Goal: Task Accomplishment & Management: Manage account settings

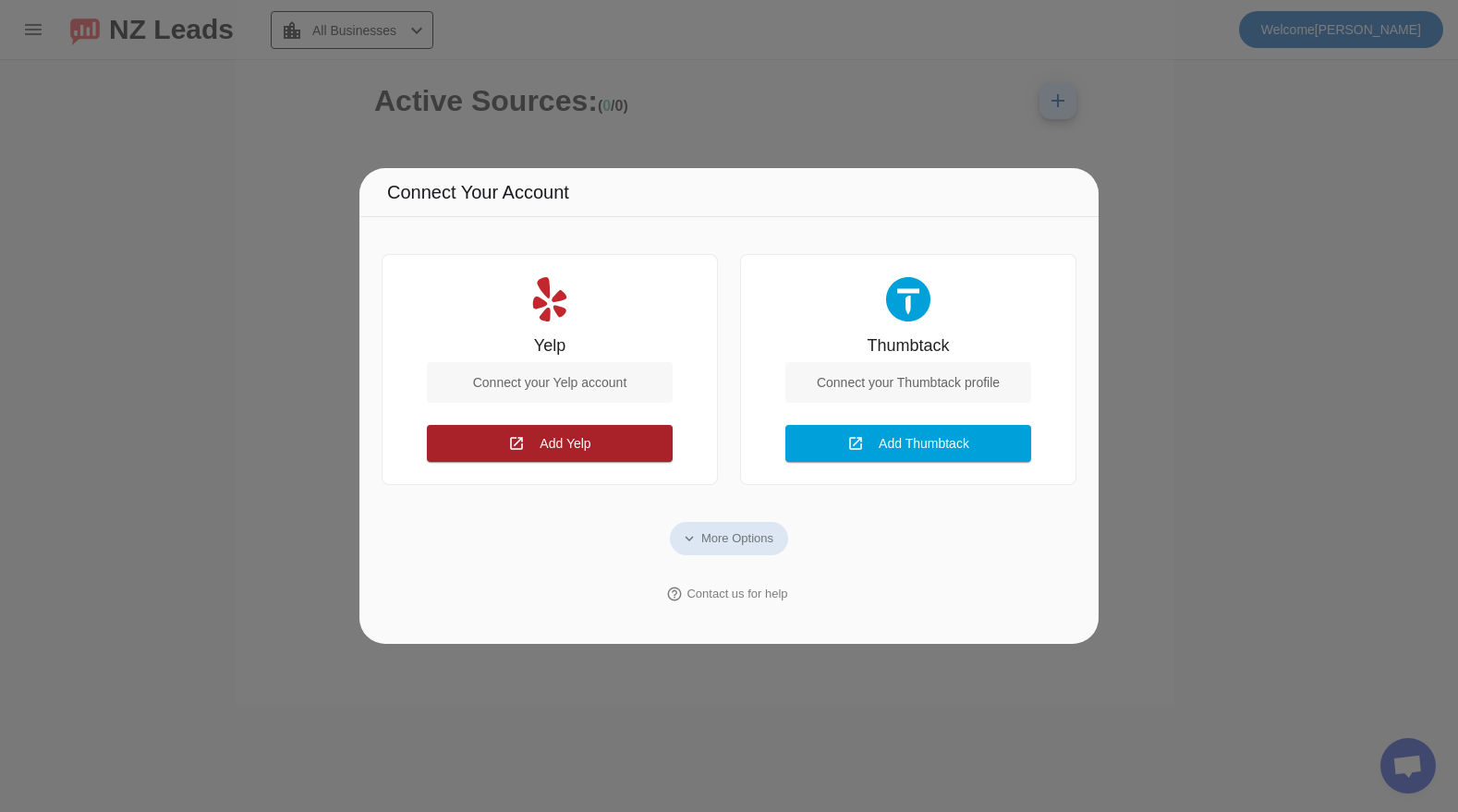
click at [524, 447] on span at bounding box center [550, 443] width 246 height 45
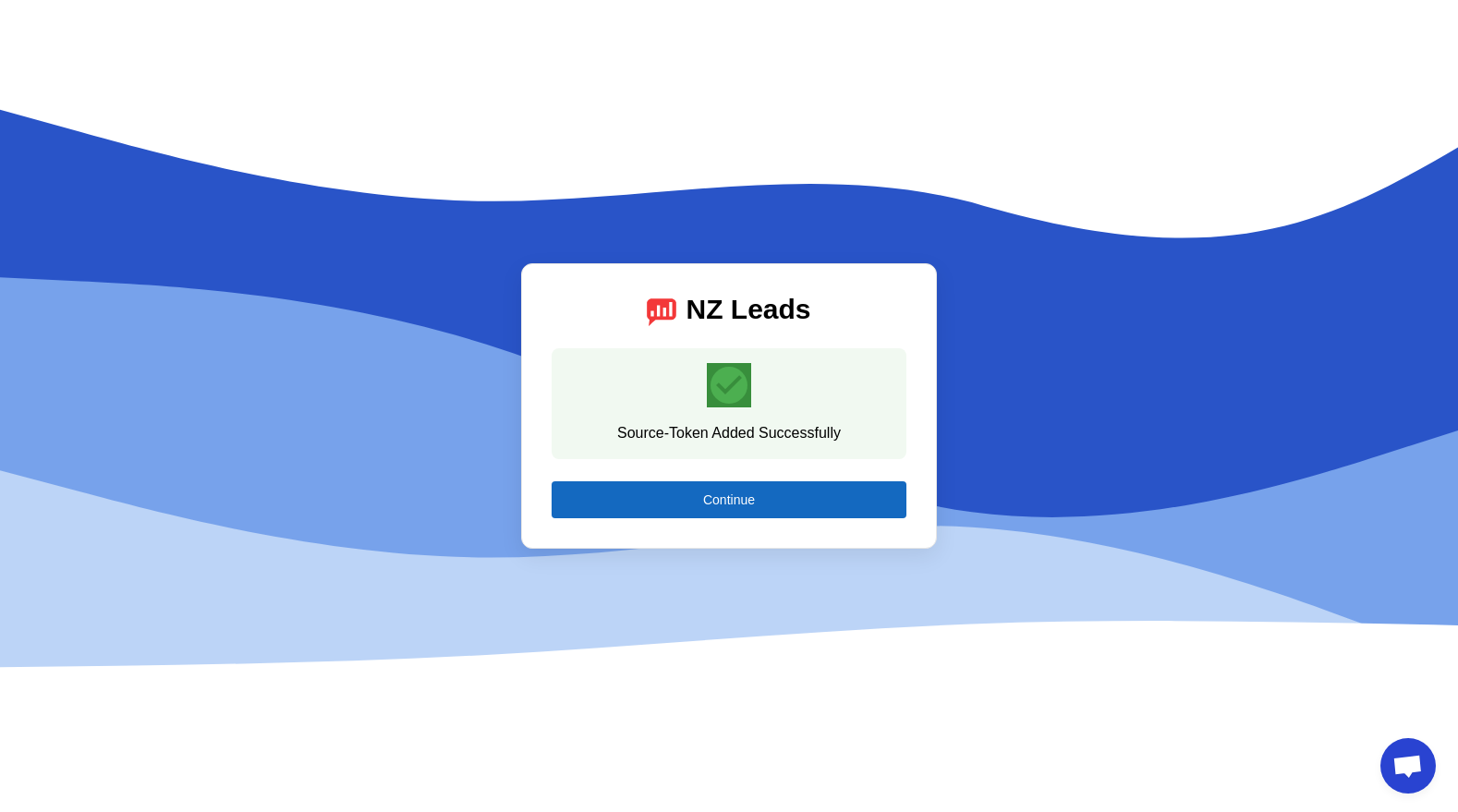
click at [700, 502] on span at bounding box center [729, 499] width 355 height 45
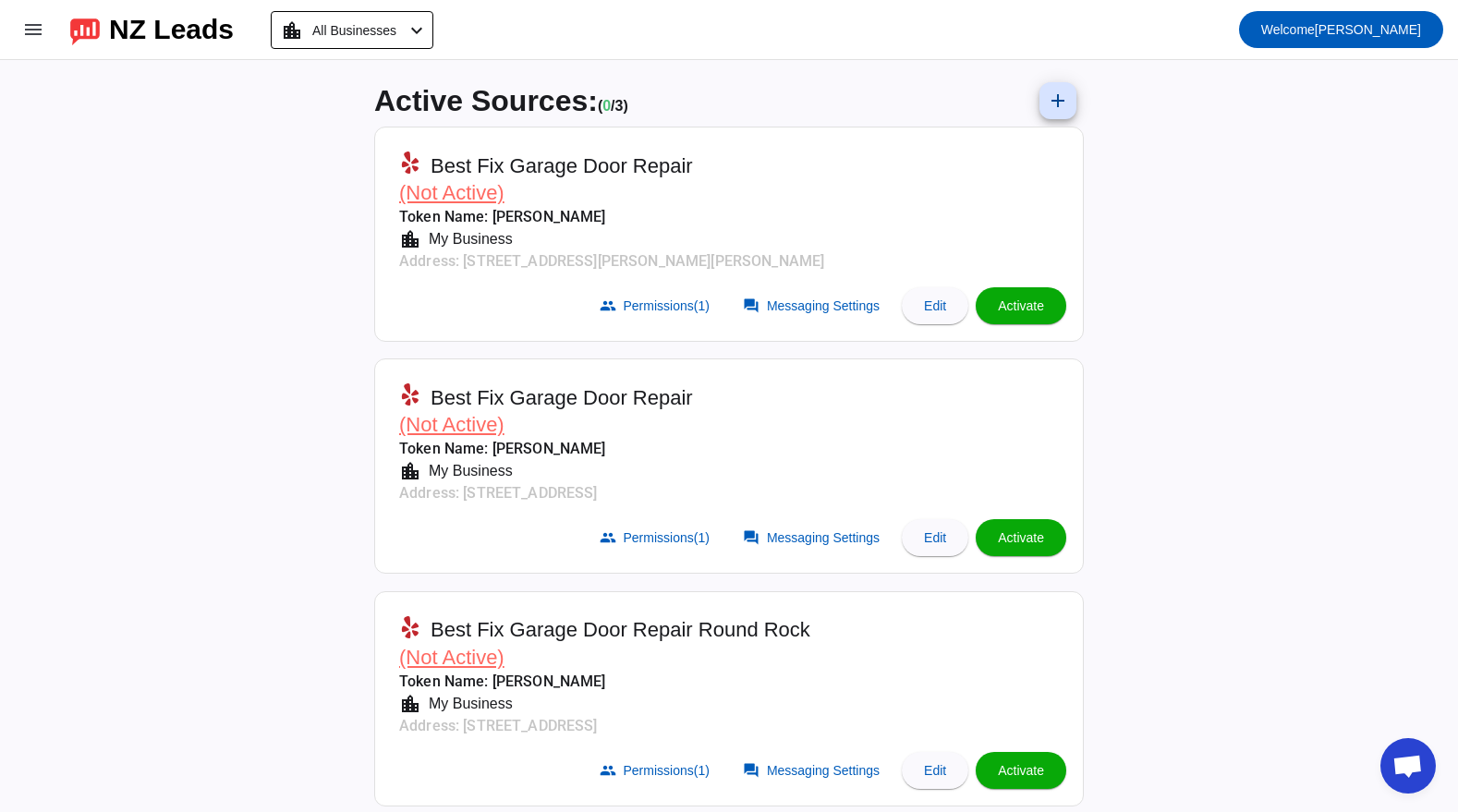
scroll to position [9, 0]
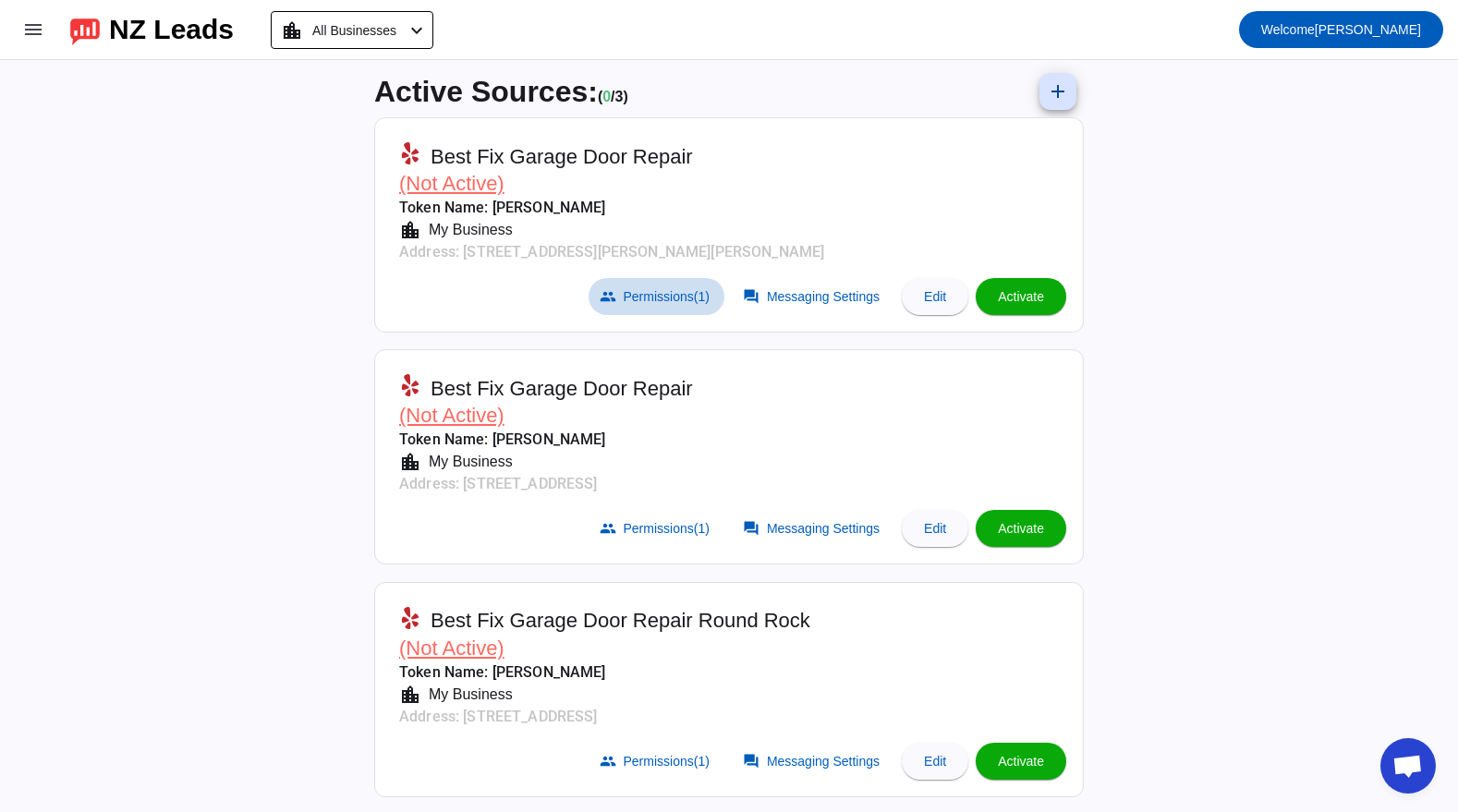
click at [641, 298] on span "Permissions (1)" at bounding box center [667, 296] width 86 height 15
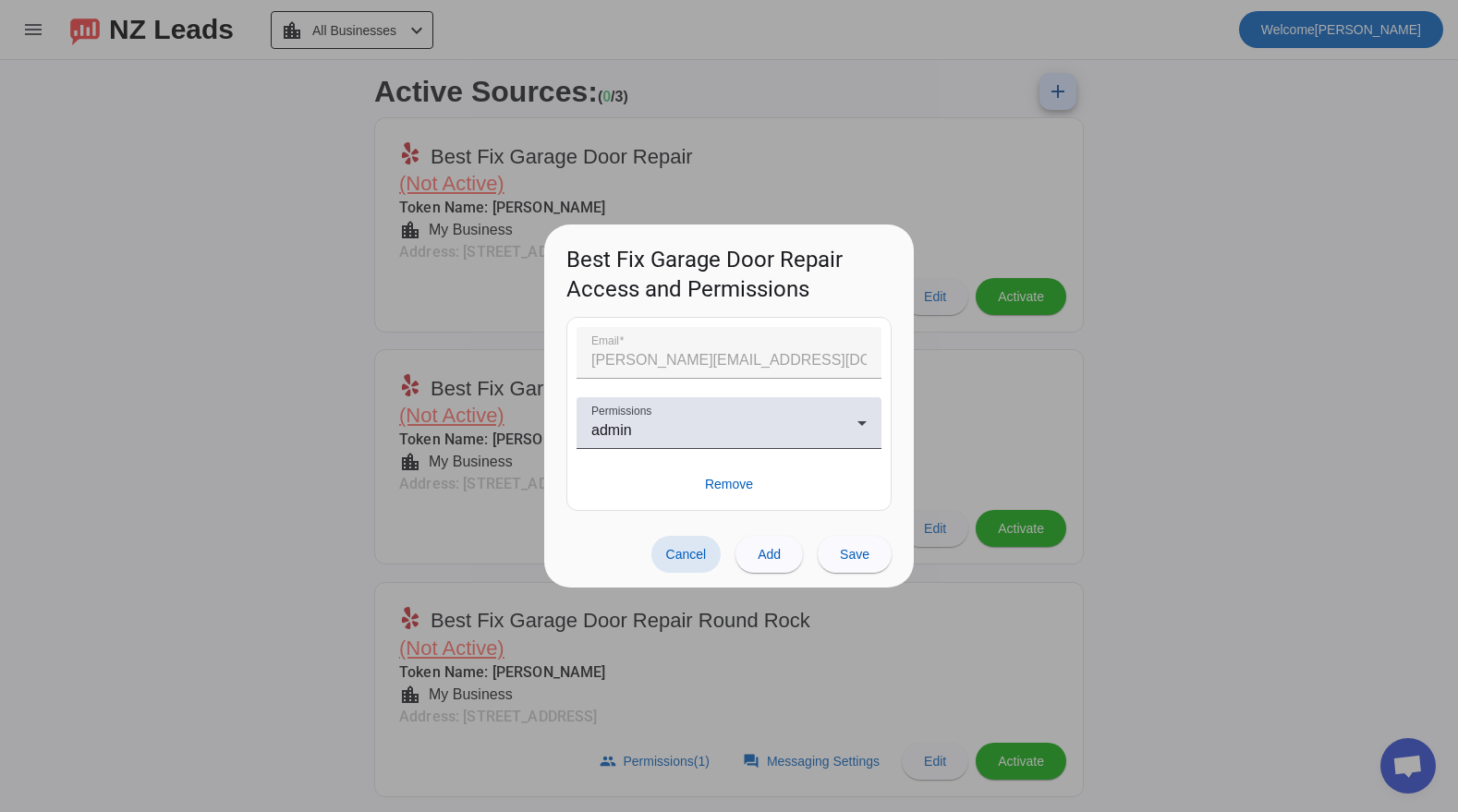
click at [334, 340] on div at bounding box center [729, 406] width 1458 height 812
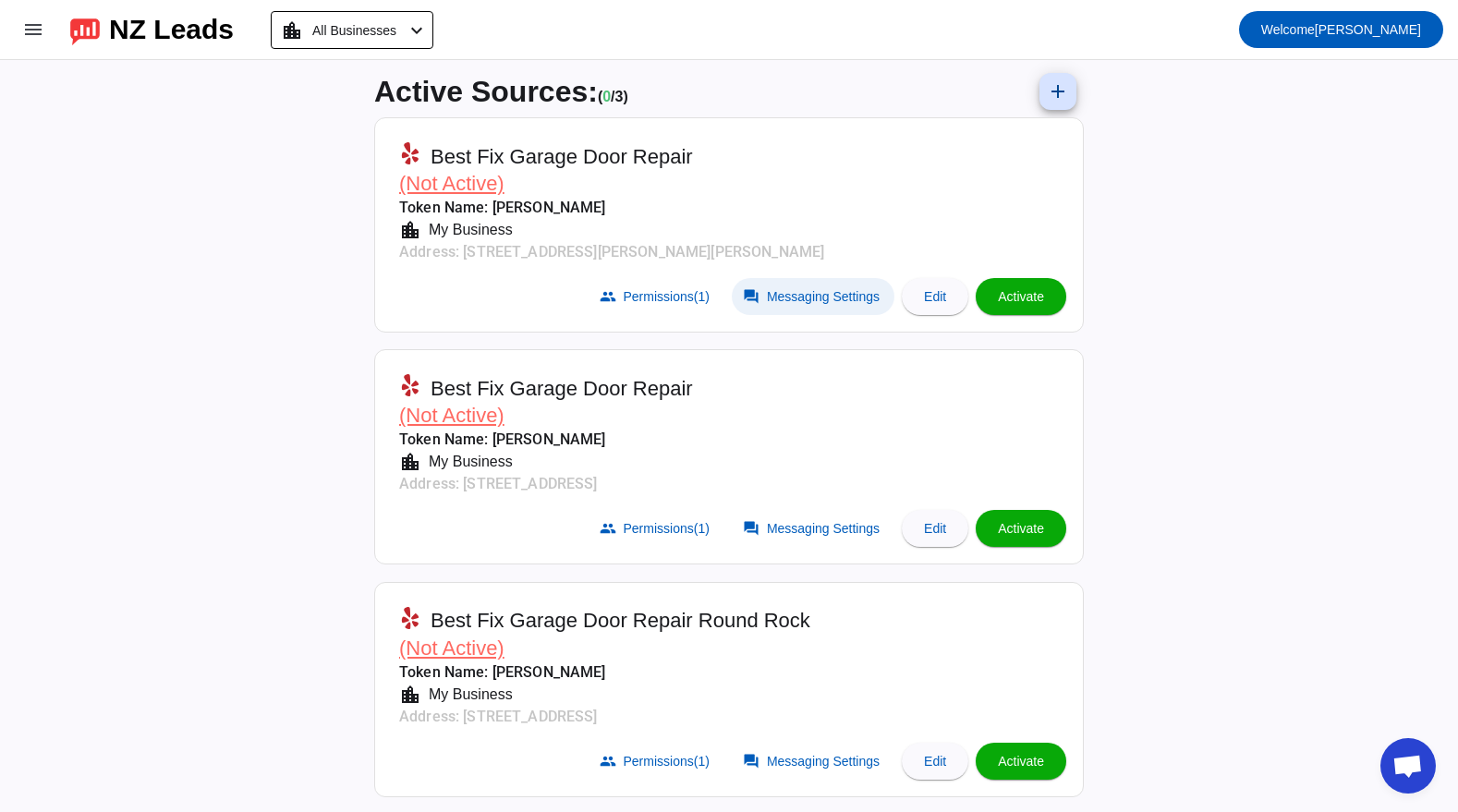
click at [806, 295] on span "Messaging Settings" at bounding box center [824, 296] width 113 height 15
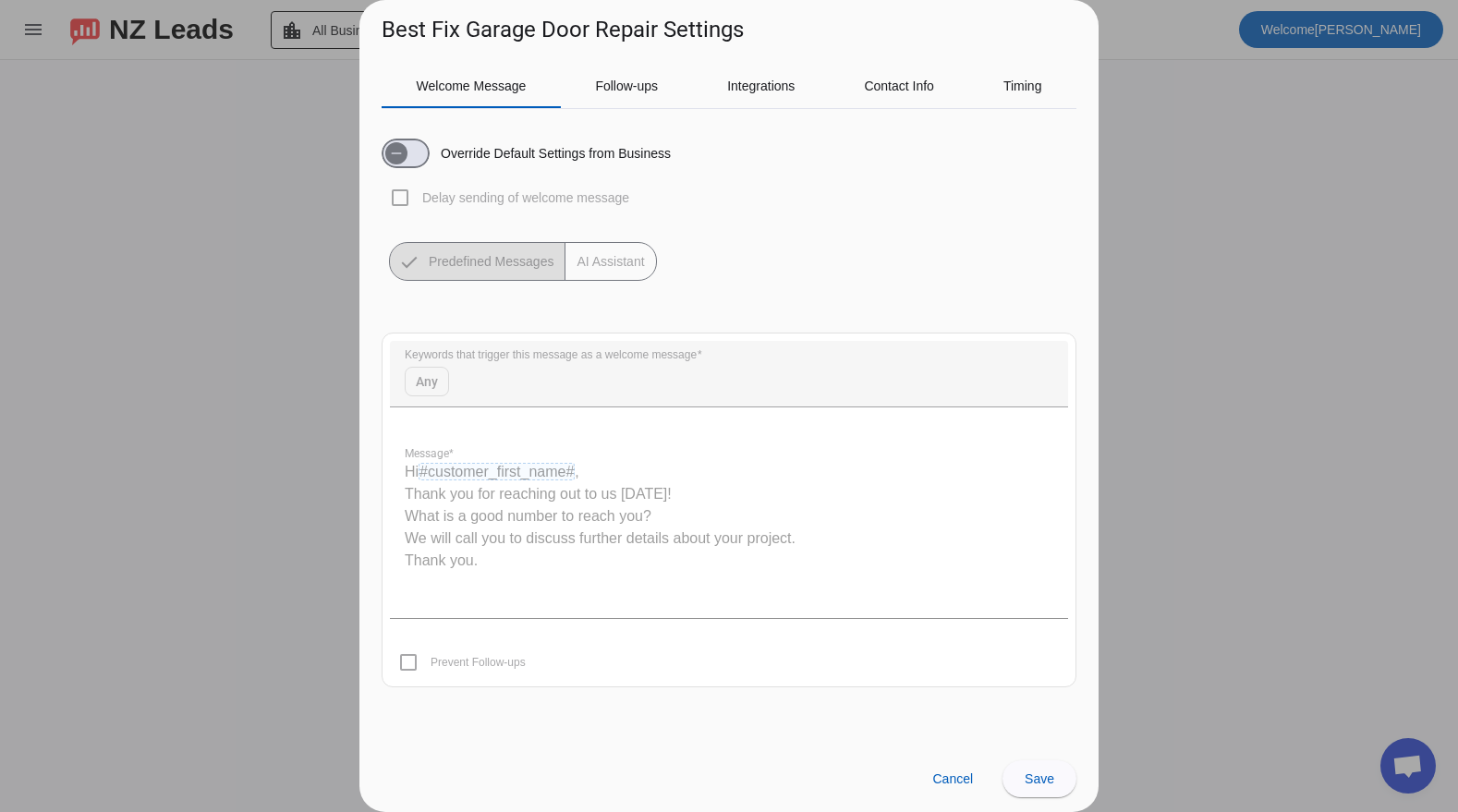
click at [278, 461] on div at bounding box center [729, 406] width 1458 height 812
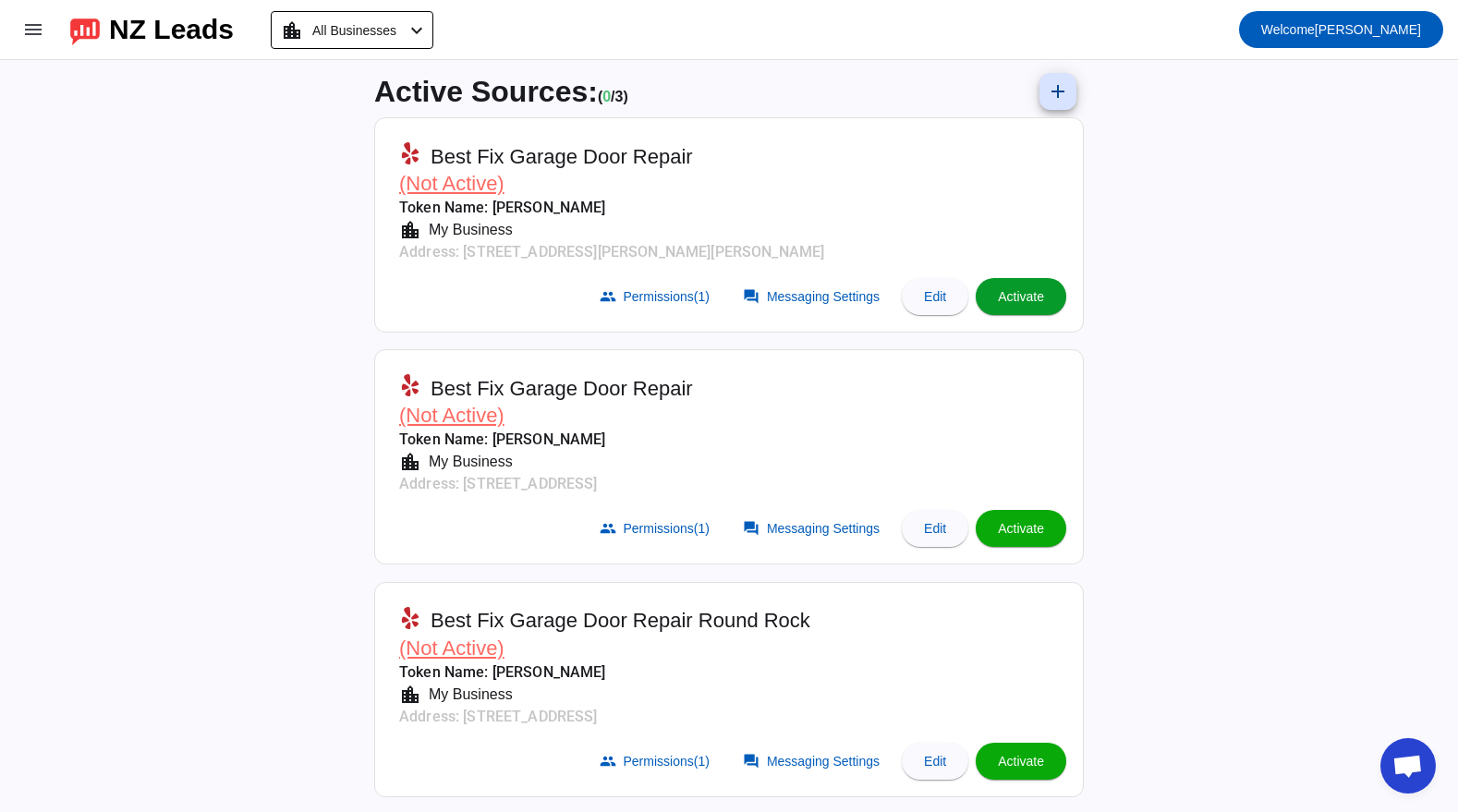
click at [1016, 297] on span "Activate" at bounding box center [1021, 296] width 46 height 15
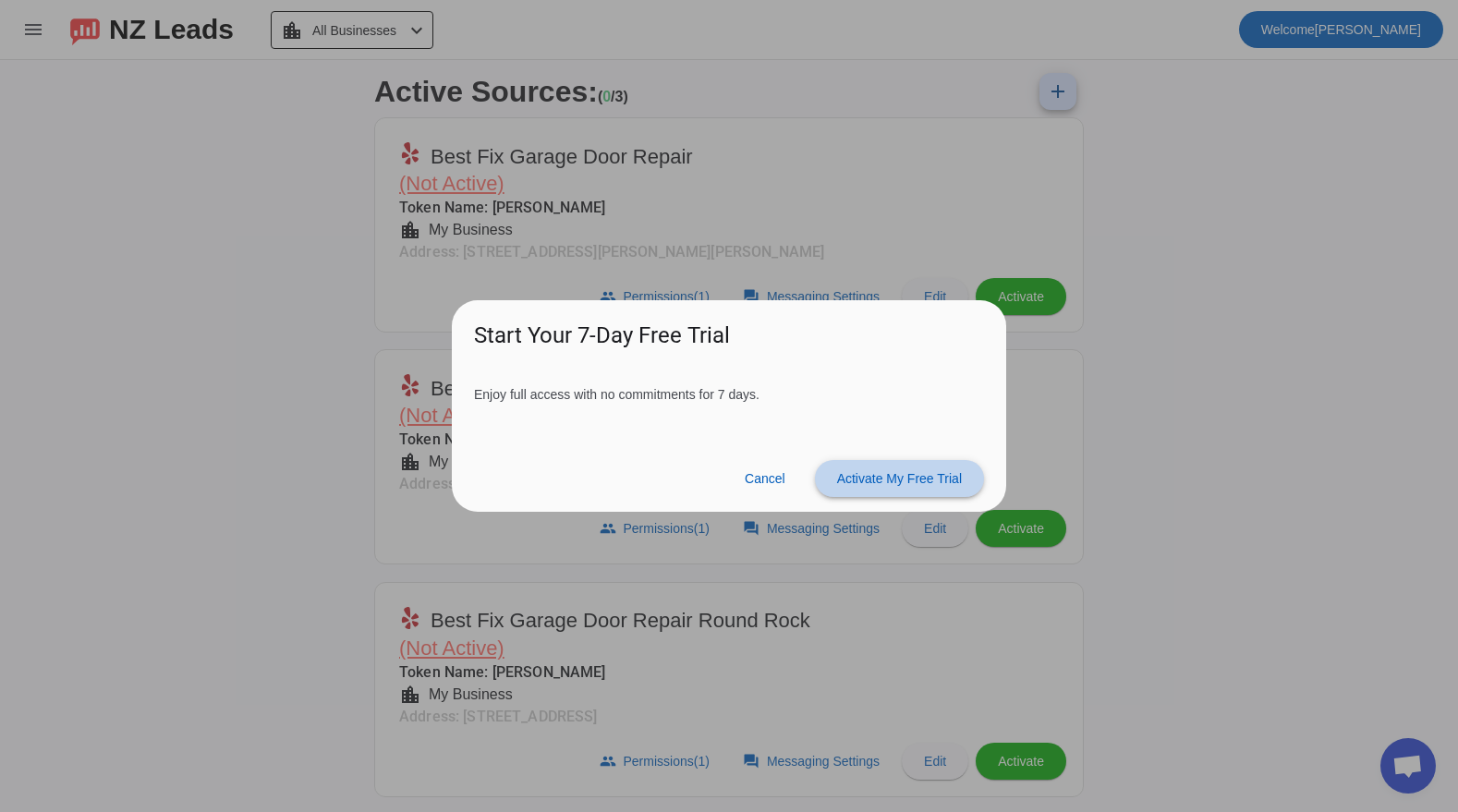
click at [919, 476] on span "Activate My Free Trial" at bounding box center [900, 479] width 125 height 15
